Goal: Transaction & Acquisition: Purchase product/service

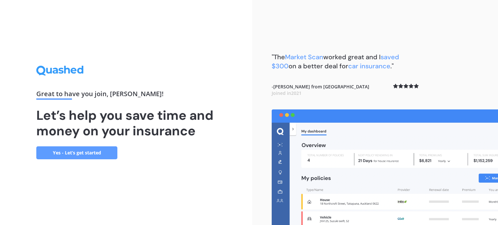
click at [85, 153] on link "Yes - Let’s get started" at bounding box center [76, 153] width 81 height 13
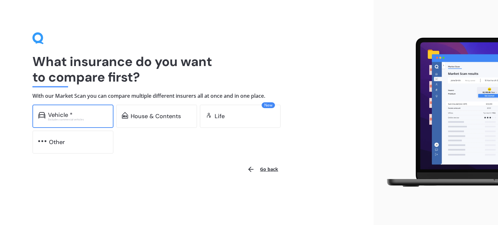
click at [75, 119] on div "Excludes commercial vehicles" at bounding box center [78, 119] width 60 height 3
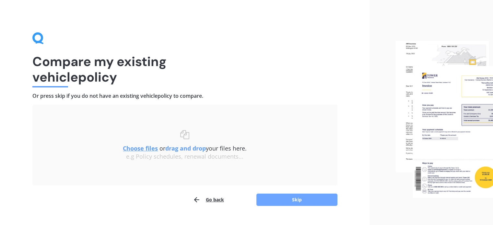
click at [277, 198] on button "Skip" at bounding box center [297, 200] width 81 height 12
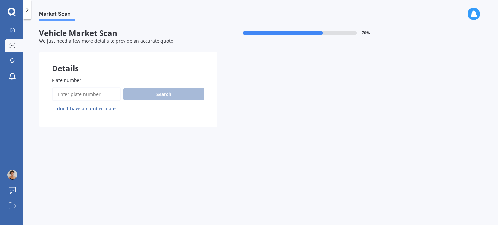
click at [65, 94] on input "Plate number" at bounding box center [86, 95] width 69 height 14
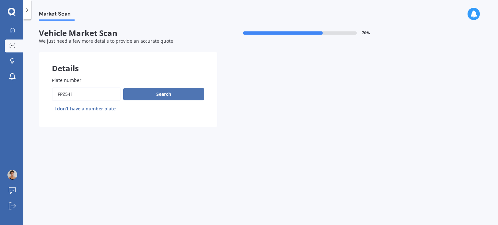
type input "fpz541"
click at [153, 95] on button "Search" at bounding box center [163, 94] width 81 height 12
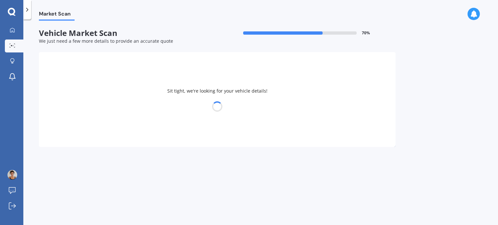
select select "TOYOTA"
select select "FUNCARGO"
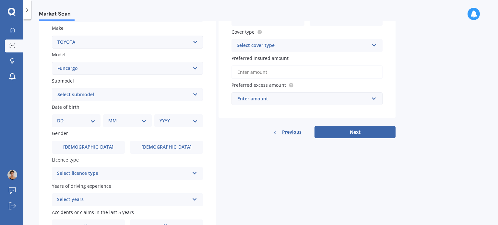
scroll to position [130, 0]
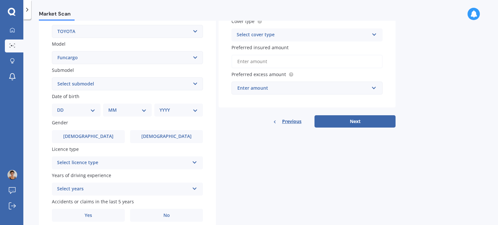
click at [91, 113] on select "DD 01 02 03 04 05 06 07 08 09 10 11 12 13 14 15 16 17 18 19 20 21 22 23 24 25 2…" at bounding box center [76, 110] width 38 height 7
select select "07"
click at [62, 107] on select "DD 01 02 03 04 05 06 07 08 09 10 11 12 13 14 15 16 17 18 19 20 21 22 23 24 25 2…" at bounding box center [76, 110] width 38 height 7
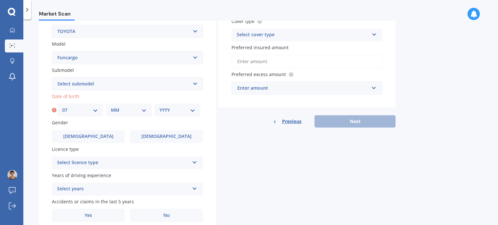
click at [118, 107] on select "MM 01 02 03 04 05 06 07 08 09 10 11 12" at bounding box center [129, 110] width 36 height 7
select select "03"
click at [111, 107] on select "MM 01 02 03 04 05 06 07 08 09 10 11 12" at bounding box center [129, 110] width 36 height 7
click at [174, 115] on div "YYYY 2025 2024 2023 2022 2021 2020 2019 2018 2017 2016 2015 2014 2013 2012 2011…" at bounding box center [177, 110] width 46 height 13
click at [174, 112] on select "YYYY 2025 2024 2023 2022 2021 2020 2019 2018 2017 2016 2015 2014 2013 2012 2011…" at bounding box center [178, 110] width 36 height 7
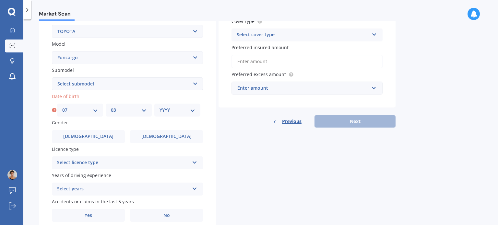
select select "1989"
click at [160, 107] on select "YYYY 2025 2024 2023 2022 2021 2020 2019 2018 2017 2016 2015 2014 2013 2012 2011…" at bounding box center [178, 110] width 36 height 7
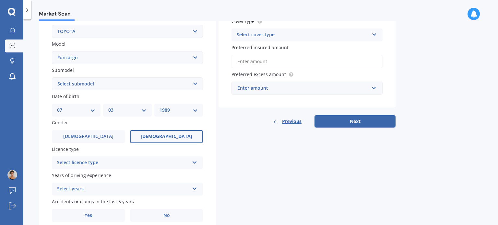
click at [153, 137] on label "[DEMOGRAPHIC_DATA]" at bounding box center [166, 136] width 73 height 13
click at [0, 0] on input "[DEMOGRAPHIC_DATA]" at bounding box center [0, 0] width 0 height 0
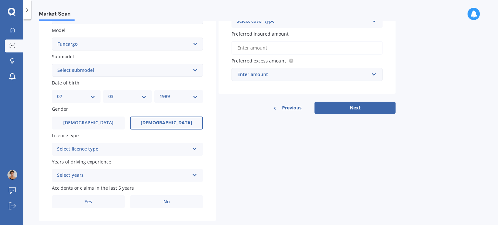
scroll to position [156, 0]
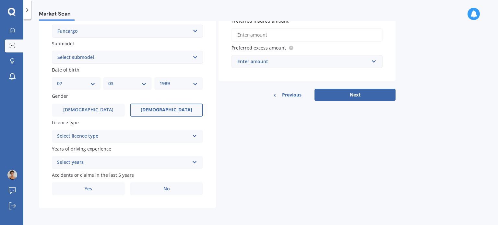
click at [152, 140] on div "Select licence type" at bounding box center [123, 137] width 132 height 8
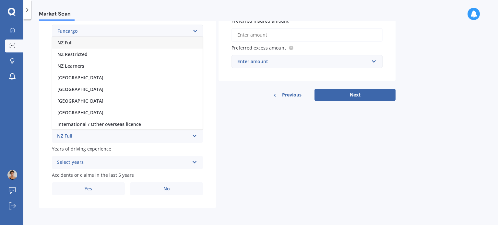
click at [122, 43] on div "NZ Full" at bounding box center [127, 43] width 150 height 12
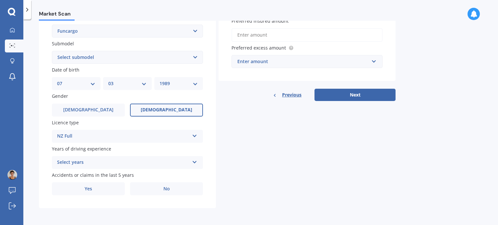
click at [136, 161] on div "Select years" at bounding box center [123, 163] width 132 height 8
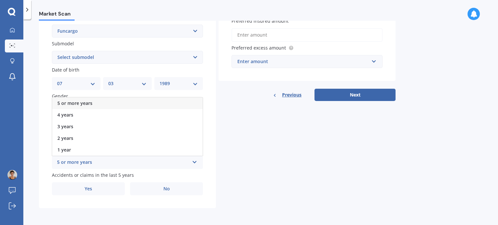
click at [121, 102] on div "5 or more years" at bounding box center [127, 104] width 150 height 12
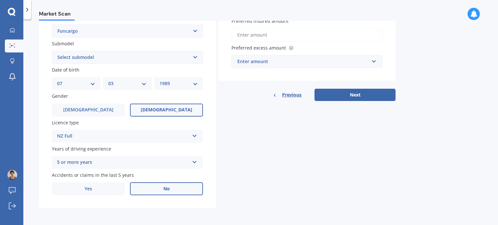
click at [136, 189] on label "No" at bounding box center [166, 189] width 73 height 13
click at [0, 0] on input "No" at bounding box center [0, 0] width 0 height 0
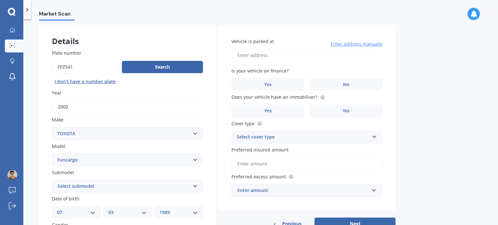
scroll to position [0, 0]
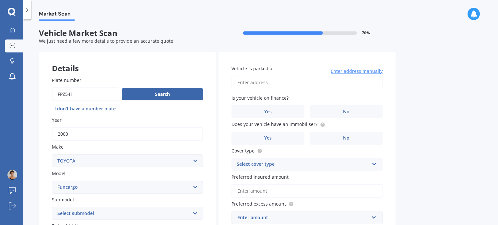
click at [290, 83] on input "Vehicle is parked at" at bounding box center [307, 83] width 151 height 14
click at [271, 83] on input "55A, Rose StreetChristchurch 8024" at bounding box center [307, 83] width 151 height 14
type input "[STREET_ADDRESS]"
click at [319, 112] on label "No" at bounding box center [346, 111] width 73 height 13
click at [0, 0] on input "No" at bounding box center [0, 0] width 0 height 0
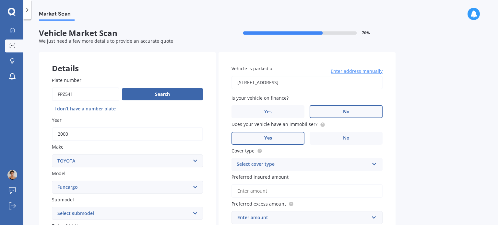
click at [288, 137] on label "Yes" at bounding box center [268, 138] width 73 height 13
click at [0, 0] on input "Yes" at bounding box center [0, 0] width 0 height 0
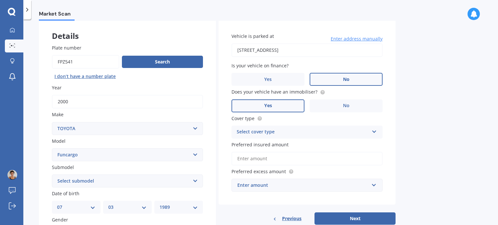
click at [274, 132] on div "Select cover type" at bounding box center [303, 132] width 132 height 8
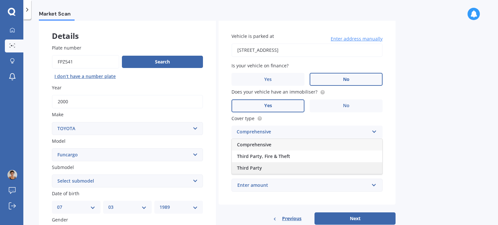
click at [260, 169] on span "Third Party" at bounding box center [249, 168] width 25 height 6
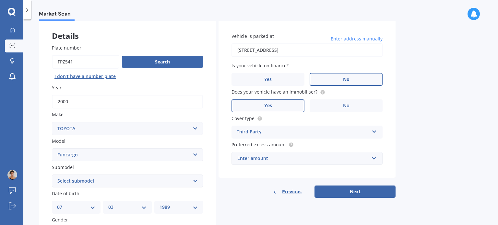
click at [315, 161] on div "Enter amount" at bounding box center [303, 158] width 132 height 7
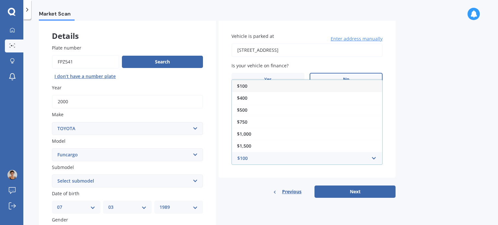
click at [379, 158] on div "$100 $100 $400 $500 $750 $1,000 $1,500 $2,000" at bounding box center [307, 158] width 151 height 13
click at [375, 158] on input "text" at bounding box center [304, 158] width 145 height 12
click at [374, 158] on input "text" at bounding box center [304, 158] width 145 height 12
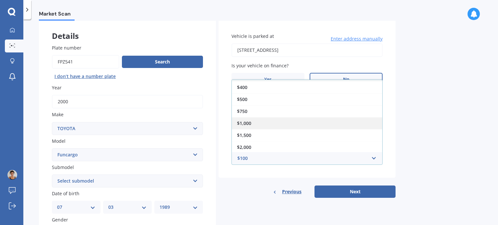
click at [302, 124] on div "$1,000" at bounding box center [307, 123] width 150 height 12
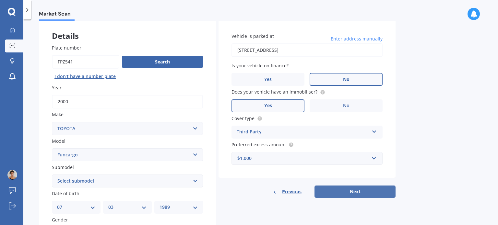
click at [352, 195] on button "Next" at bounding box center [355, 192] width 81 height 12
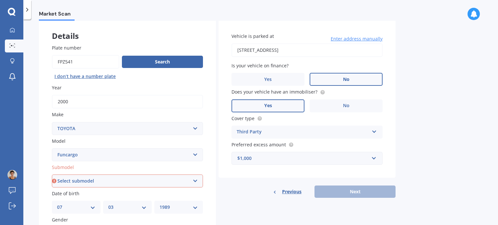
click at [76, 183] on select "Select submodel (All)" at bounding box center [127, 181] width 151 height 13
select select "(ALL)"
click at [52, 175] on select "Select submodel (All)" at bounding box center [127, 181] width 151 height 13
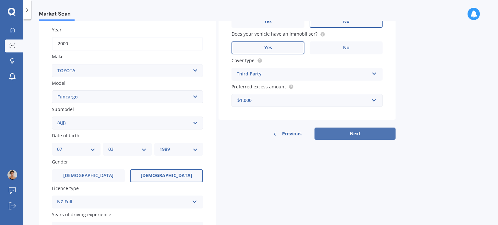
scroll to position [91, 0]
click at [366, 136] on button "Next" at bounding box center [355, 133] width 81 height 12
select select "07"
select select "03"
select select "1989"
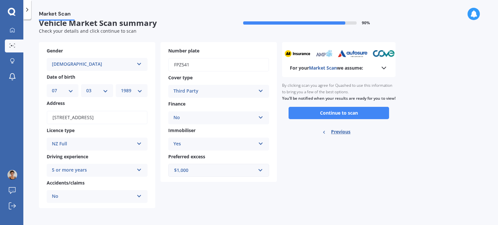
scroll to position [0, 0]
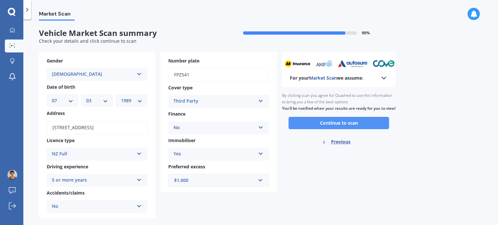
click at [366, 129] on button "Continue to scan" at bounding box center [339, 123] width 101 height 12
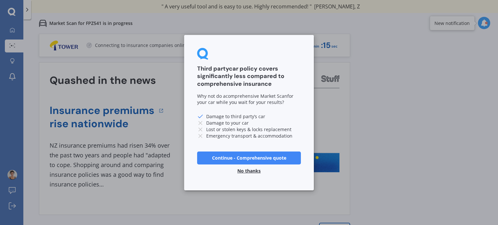
click at [253, 172] on button "No thanks" at bounding box center [249, 170] width 31 height 13
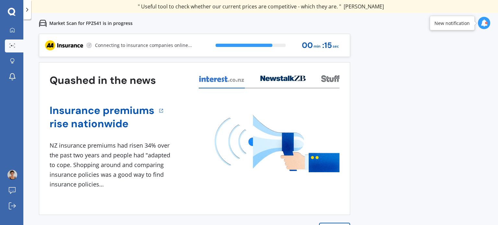
click at [405, 180] on div "Previous 80,000+ Kiwis have signed up to shop and save on insurance with us " H…" at bounding box center [260, 146] width 475 height 225
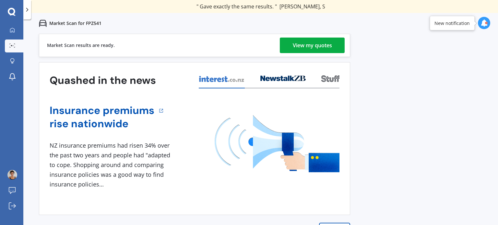
click at [296, 45] on div "View my quotes" at bounding box center [312, 46] width 39 height 16
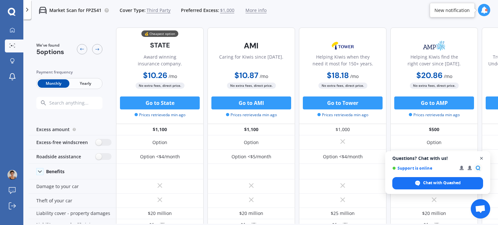
click at [482, 160] on span "Close chat" at bounding box center [482, 159] width 8 height 8
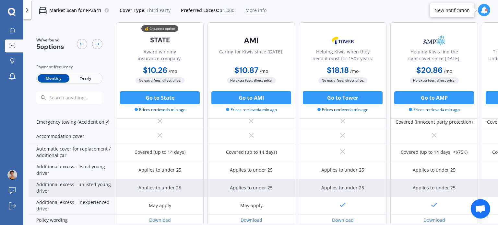
scroll to position [197, 0]
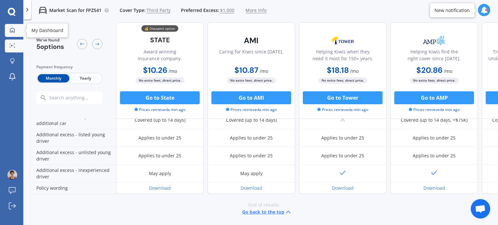
click at [10, 30] on icon at bounding box center [12, 30] width 5 height 5
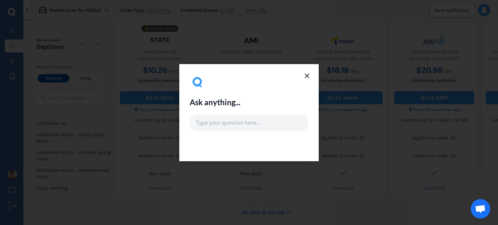
click at [306, 75] on line at bounding box center [307, 76] width 4 height 4
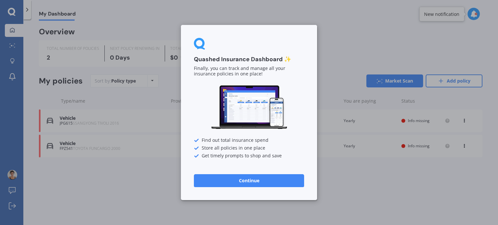
click at [160, 177] on div "Quashed Insurance Dashboard ✨ Finally, you can track and manage all your insura…" at bounding box center [249, 112] width 498 height 225
click at [244, 184] on button "Continue" at bounding box center [249, 180] width 110 height 13
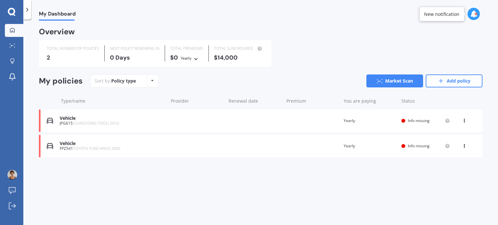
click at [109, 126] on span "SSANGYONG TIVOLI 2016" at bounding box center [96, 124] width 46 height 6
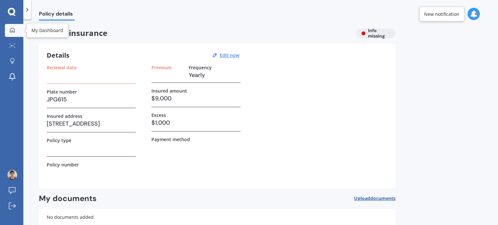
click at [16, 30] on div at bounding box center [12, 31] width 10 height 6
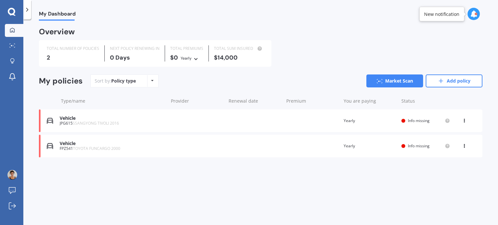
click at [106, 149] on span "TOYOTA FUNCARGO 2000" at bounding box center [96, 149] width 47 height 6
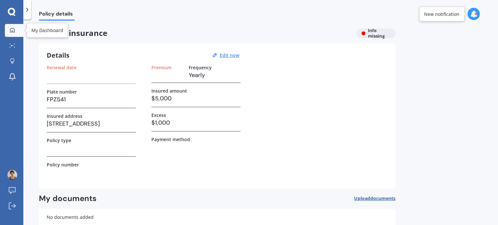
click at [12, 32] on icon at bounding box center [12, 30] width 5 height 5
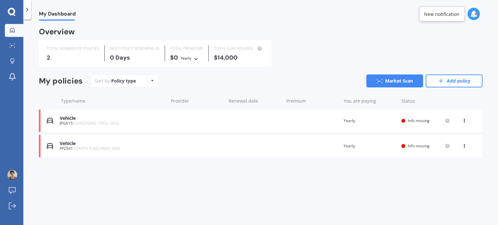
click at [119, 116] on div "Vehicle" at bounding box center [112, 119] width 105 height 6
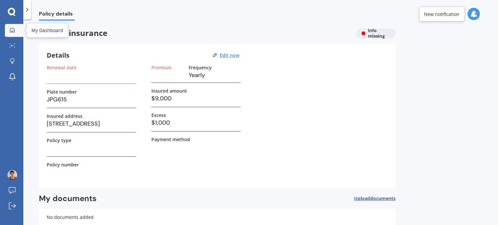
click at [13, 34] on link "My Dashboard" at bounding box center [14, 30] width 18 height 13
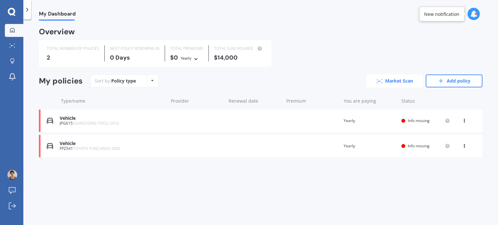
click at [381, 79] on icon at bounding box center [381, 79] width 1 height 1
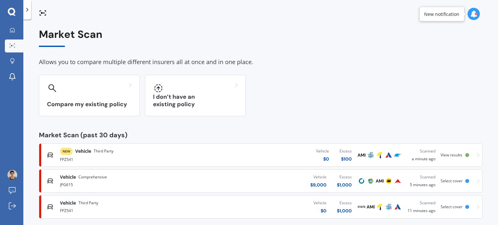
scroll to position [8, 0]
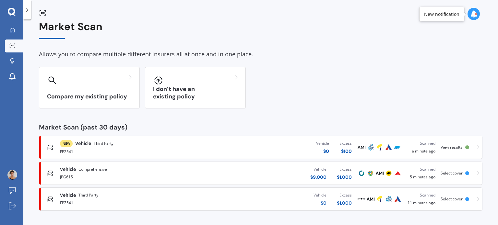
click at [250, 198] on div "Vehicle $ 0 Excess $ 1,000" at bounding box center [279, 199] width 155 height 19
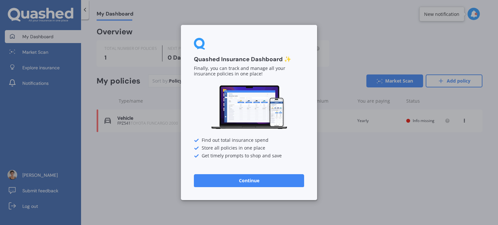
click at [272, 185] on button "Continue" at bounding box center [249, 180] width 110 height 13
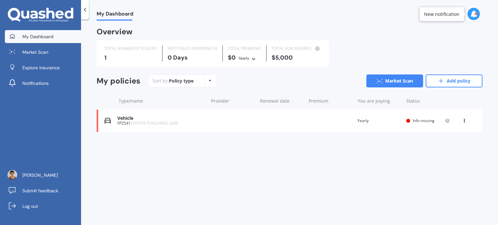
click at [49, 18] on icon at bounding box center [41, 15] width 66 height 15
click at [85, 9] on icon at bounding box center [85, 9] width 6 height 6
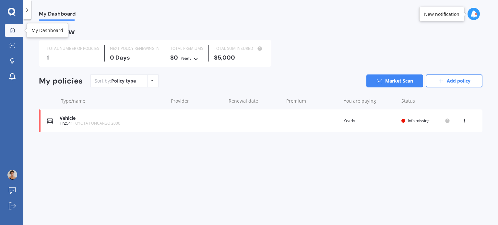
click at [12, 33] on link "My Dashboard" at bounding box center [14, 30] width 18 height 13
click at [393, 82] on link "Market Scan" at bounding box center [394, 81] width 57 height 13
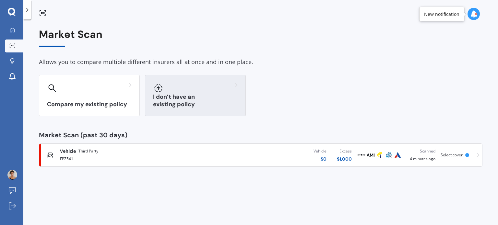
click at [217, 86] on div at bounding box center [195, 88] width 85 height 10
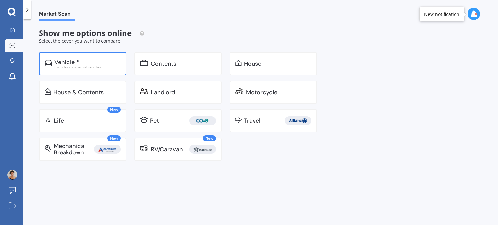
click at [74, 68] on div "Excludes commercial vehicles" at bounding box center [87, 67] width 66 height 3
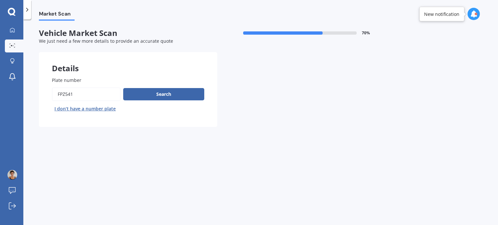
drag, startPoint x: 85, startPoint y: 98, endPoint x: 33, endPoint y: 98, distance: 52.5
click at [33, 98] on div "Market Scan Vehicle Market Scan 70 % We just need a few more details to provide…" at bounding box center [260, 124] width 475 height 206
type input "jpg615"
click at [164, 96] on button "Search" at bounding box center [163, 94] width 81 height 12
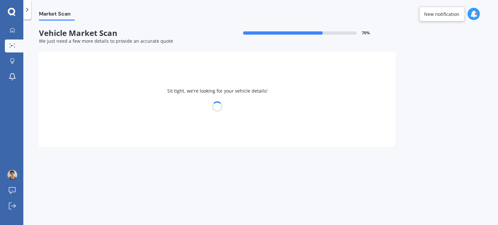
select select "SSANGYONG"
select select "TIVOLI"
select select "07"
select select "03"
select select "1989"
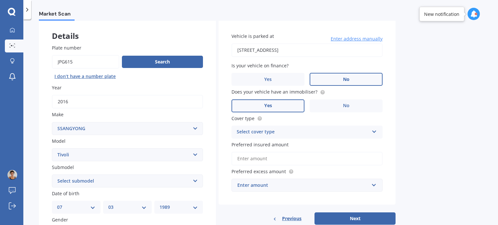
scroll to position [65, 0]
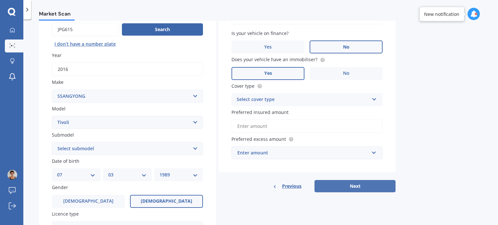
click at [378, 189] on button "Next" at bounding box center [355, 186] width 81 height 12
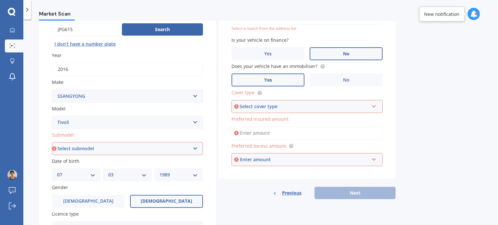
click at [283, 106] on div "Select cover type" at bounding box center [304, 106] width 129 height 7
click at [279, 121] on div "Comprehensive" at bounding box center [307, 119] width 150 height 12
click at [279, 133] on input "Preferred insured amount" at bounding box center [307, 133] width 151 height 14
click at [270, 161] on div "Enter amount" at bounding box center [304, 159] width 129 height 7
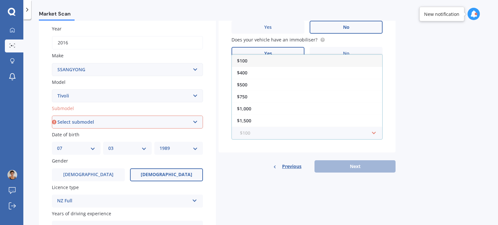
scroll to position [11, 0]
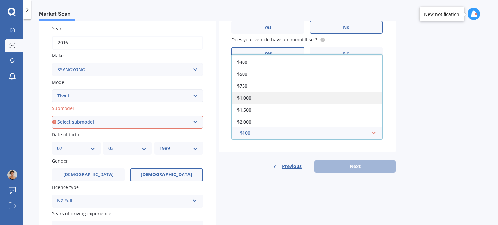
click at [258, 98] on div "$1,000" at bounding box center [307, 98] width 150 height 12
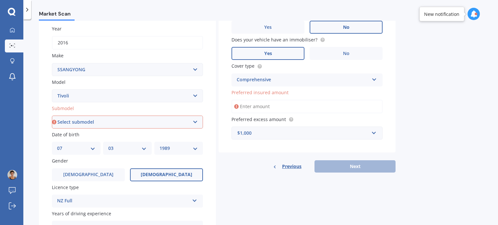
click at [258, 106] on input "Preferred insured amount" at bounding box center [307, 107] width 151 height 14
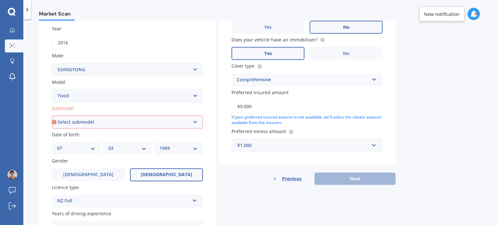
type input "$9,000"
click at [302, 196] on div "Details Plate number Search I don’t have a number plate Year 2016 Make Select m…" at bounding box center [217, 117] width 357 height 313
click at [229, 166] on div "Vehicle is parked at 55A Rose Street, Somerfield, Christchurch 8024 Enter addre…" at bounding box center [307, 73] width 177 height 224
click at [93, 123] on select "Select submodel 1.6 LTD Sport XLV Limited" at bounding box center [127, 122] width 151 height 13
select select "SPORT"
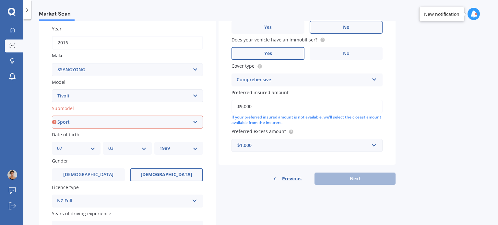
click at [52, 116] on select "Select submodel 1.6 LTD Sport XLV Limited" at bounding box center [127, 122] width 151 height 13
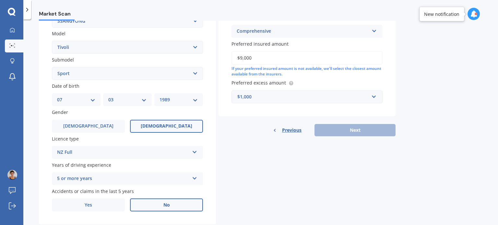
scroll to position [141, 0]
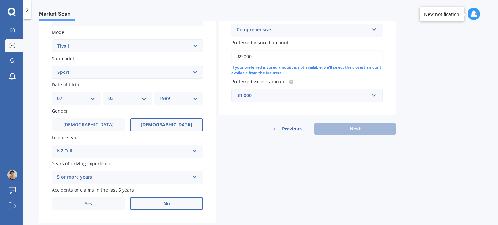
type input "[STREET_ADDRESS]"
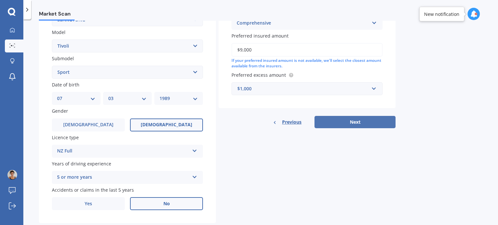
click at [347, 122] on button "Next" at bounding box center [355, 122] width 81 height 12
select select "07"
select select "03"
select select "1989"
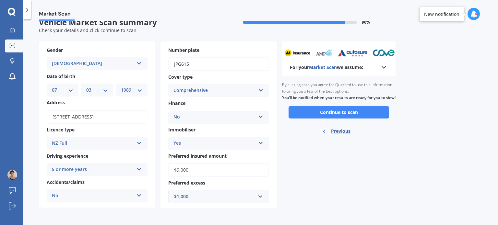
scroll to position [0, 0]
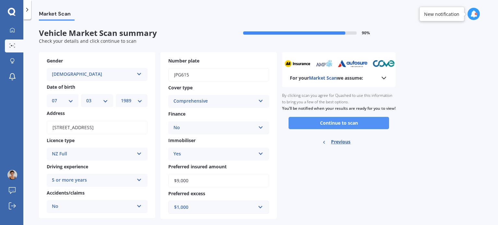
click at [330, 128] on button "Continue to scan" at bounding box center [339, 123] width 101 height 12
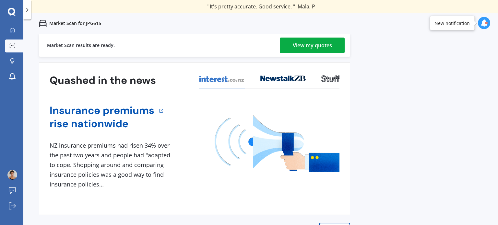
click at [306, 44] on div "View my quotes" at bounding box center [312, 46] width 39 height 16
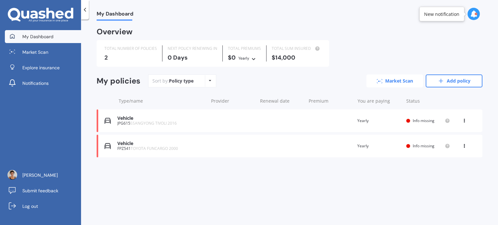
click at [413, 82] on link "Market Scan" at bounding box center [394, 81] width 57 height 13
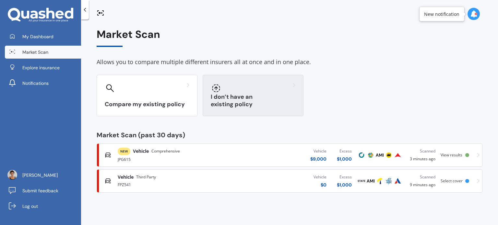
click at [240, 111] on div "I don’t have an existing policy" at bounding box center [253, 96] width 101 height 42
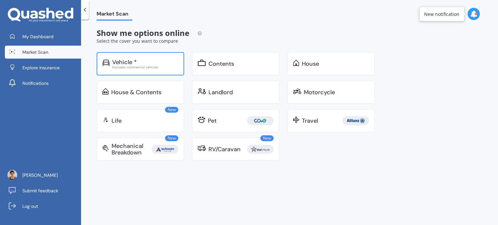
click at [104, 61] on img at bounding box center [105, 63] width 7 height 6
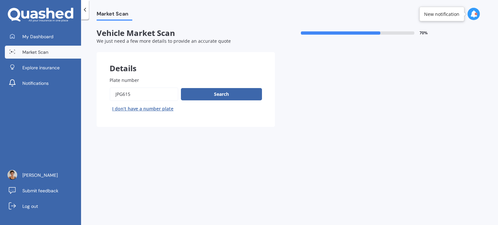
drag, startPoint x: 141, startPoint y: 95, endPoint x: 74, endPoint y: 95, distance: 66.8
click at [74, 95] on div "My Dashboard Market Scan Explore insurance Notifications [PERSON_NAME] Submit f…" at bounding box center [249, 112] width 498 height 225
type input "fpz541"
click at [214, 97] on button "Search" at bounding box center [221, 94] width 81 height 12
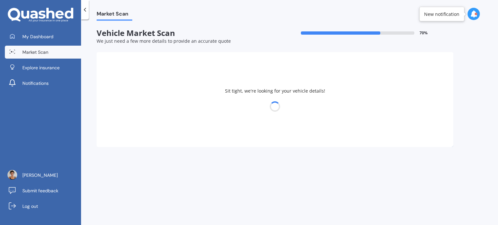
select select "TOYOTA"
select select "FUNCARGO"
select select "07"
select select "03"
select select "1989"
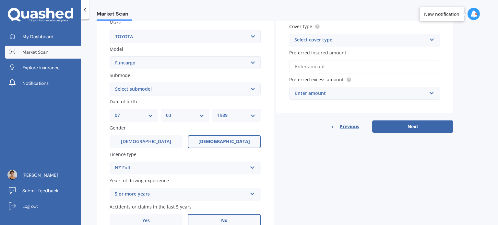
scroll to position [130, 0]
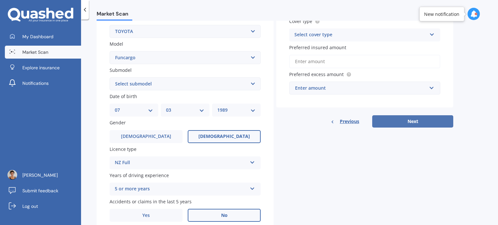
click at [410, 126] on button "Next" at bounding box center [412, 121] width 81 height 12
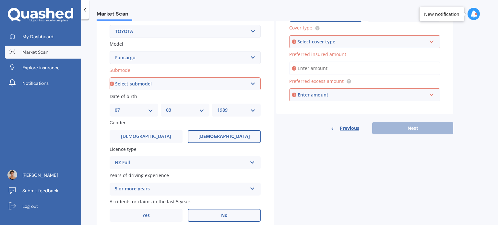
click at [180, 87] on select "Select submodel (All)" at bounding box center [185, 84] width 151 height 13
select select "(ALL)"
click at [110, 78] on select "Select submodel (All)" at bounding box center [185, 84] width 151 height 13
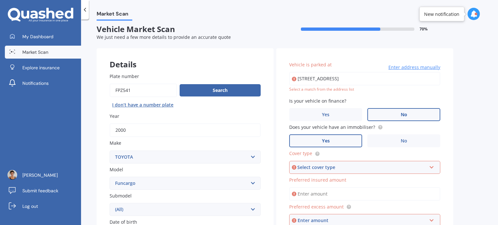
scroll to position [0, 0]
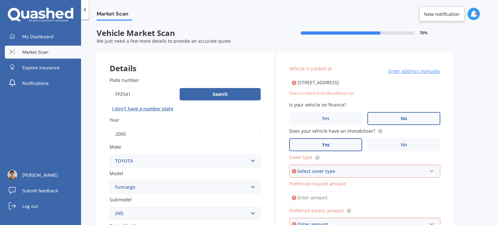
click at [335, 79] on body "My Dashboard Market Scan Explore insurance Notifications [PERSON_NAME] Submit f…" at bounding box center [249, 112] width 498 height 225
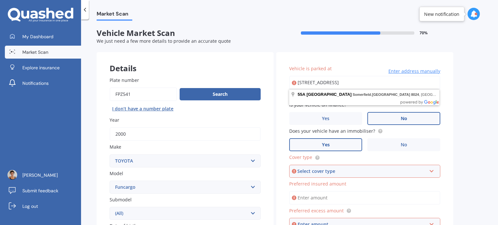
click at [334, 85] on input "[STREET_ADDRESS]" at bounding box center [364, 83] width 151 height 14
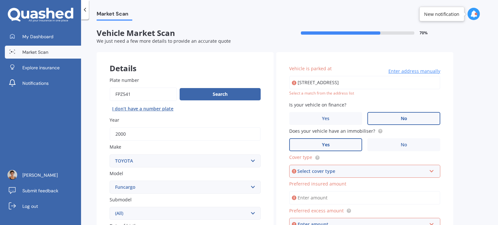
type input "[STREET_ADDRESS]"
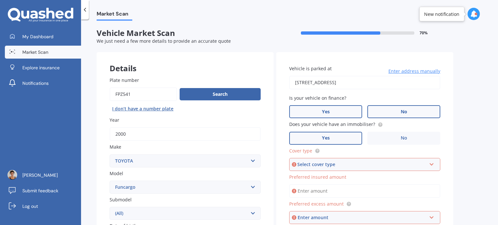
scroll to position [32, 0]
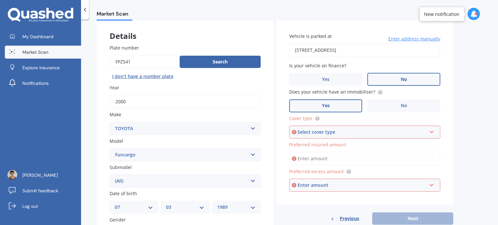
click at [341, 132] on div "Select cover type" at bounding box center [361, 132] width 129 height 7
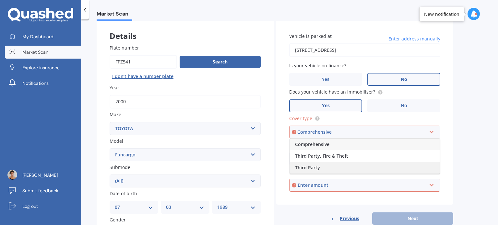
click at [329, 167] on div "Third Party" at bounding box center [365, 168] width 150 height 12
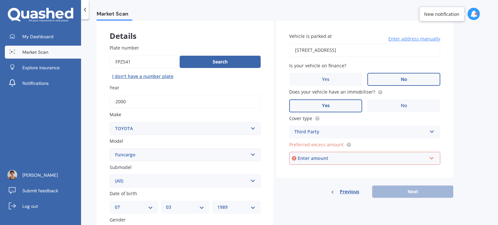
click at [329, 159] on div "Enter amount" at bounding box center [362, 158] width 129 height 7
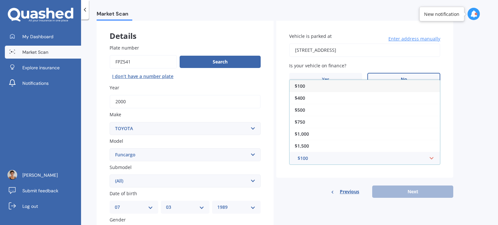
click at [333, 83] on div "$100" at bounding box center [365, 86] width 150 height 12
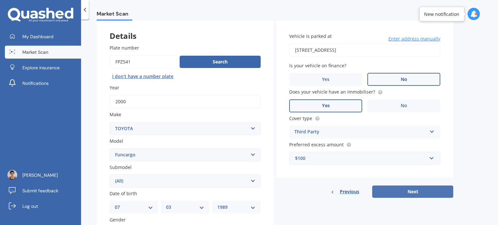
click at [402, 195] on button "Next" at bounding box center [412, 192] width 81 height 12
select select "07"
select select "03"
select select "1989"
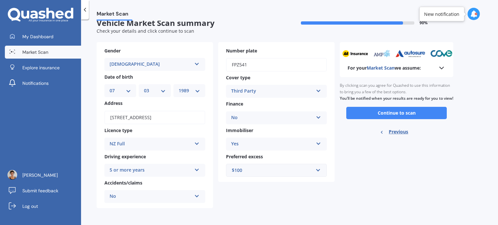
scroll to position [0, 0]
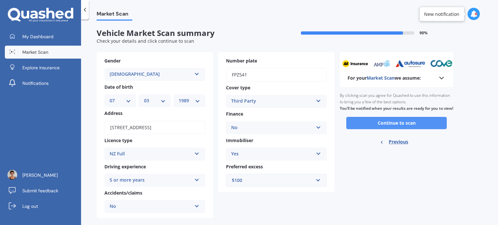
click at [410, 129] on button "Continue to scan" at bounding box center [396, 123] width 101 height 12
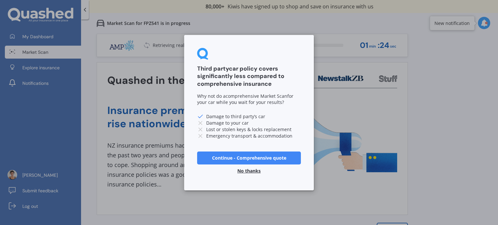
click at [256, 171] on button "No thanks" at bounding box center [249, 170] width 31 height 13
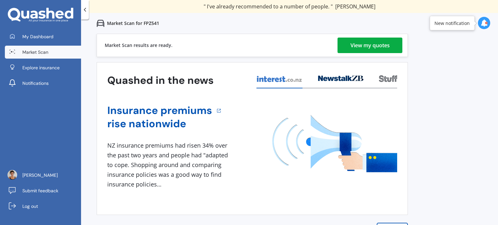
click at [384, 45] on div "View my quotes" at bounding box center [370, 46] width 39 height 16
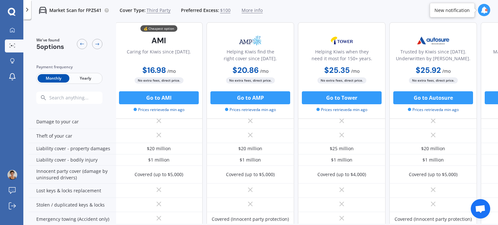
scroll to position [65, 0]
